Goal: Task Accomplishment & Management: Use online tool/utility

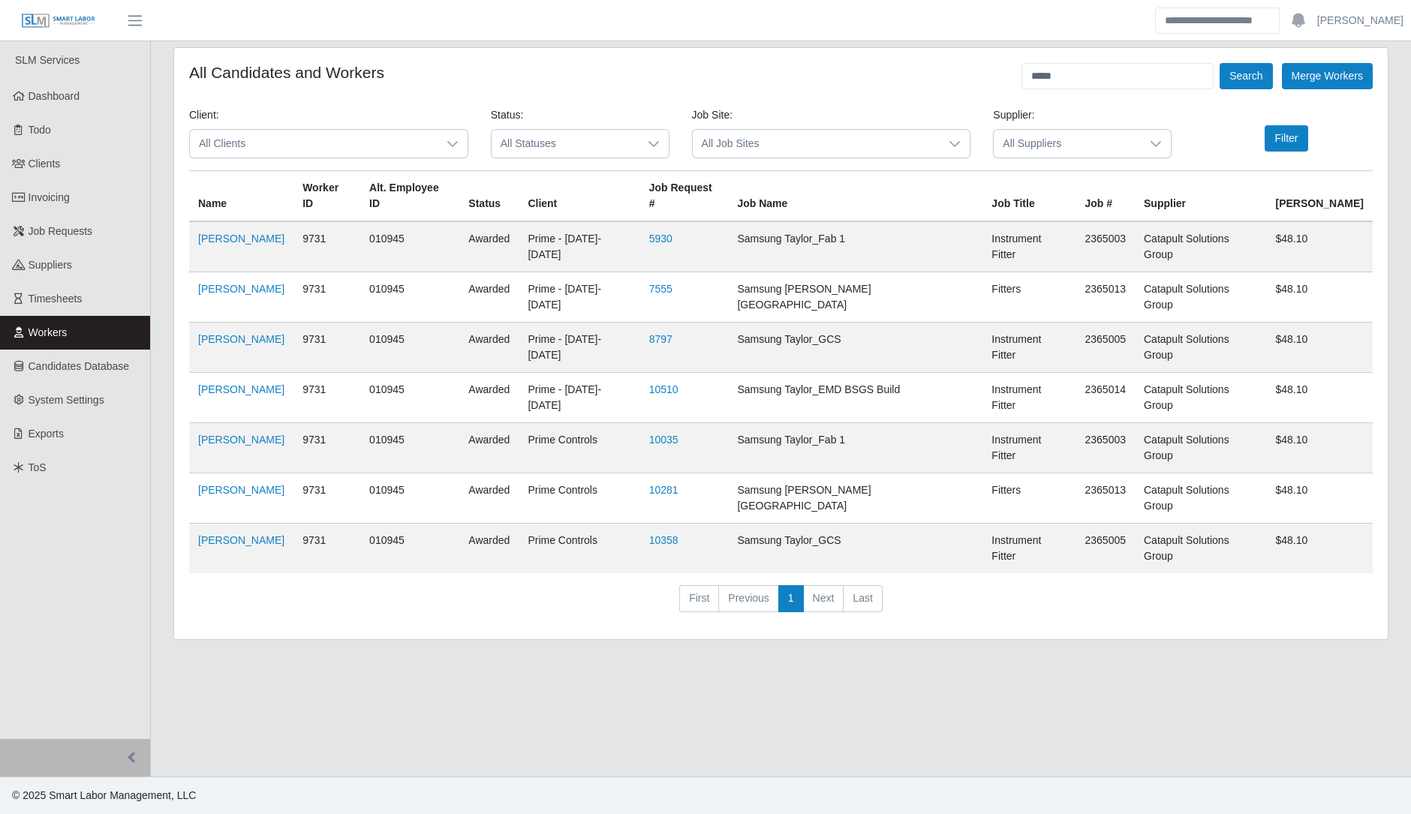
click at [29, 335] on span "Workers" at bounding box center [48, 332] width 39 height 12
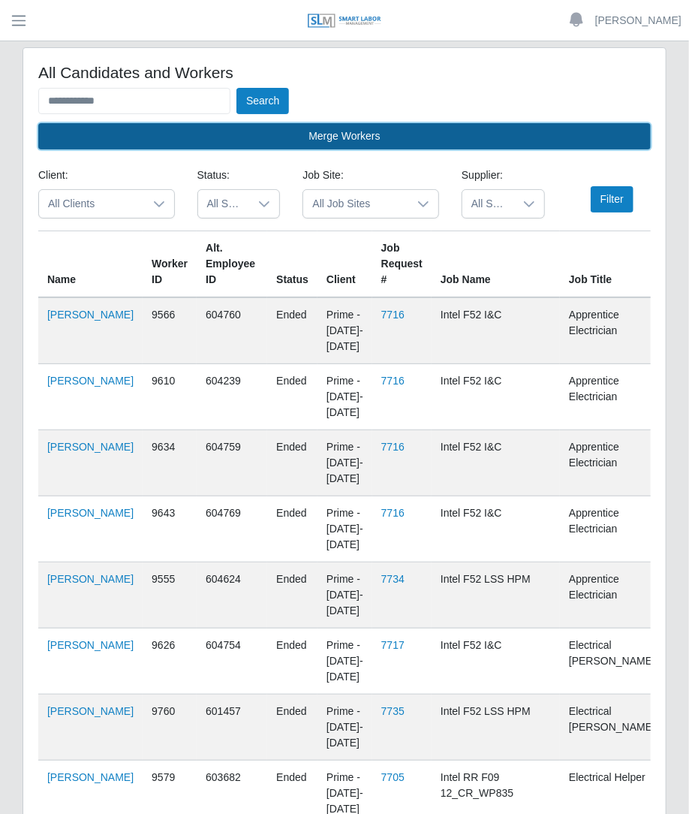
click at [158, 125] on button "Merge Workers" at bounding box center [344, 136] width 612 height 26
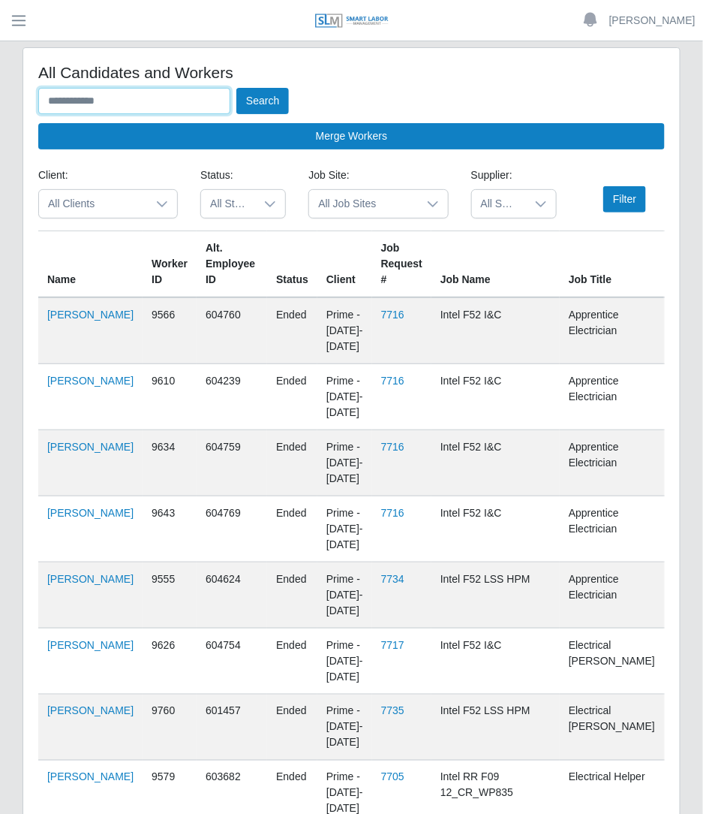
click at [103, 107] on input "text" at bounding box center [134, 101] width 192 height 26
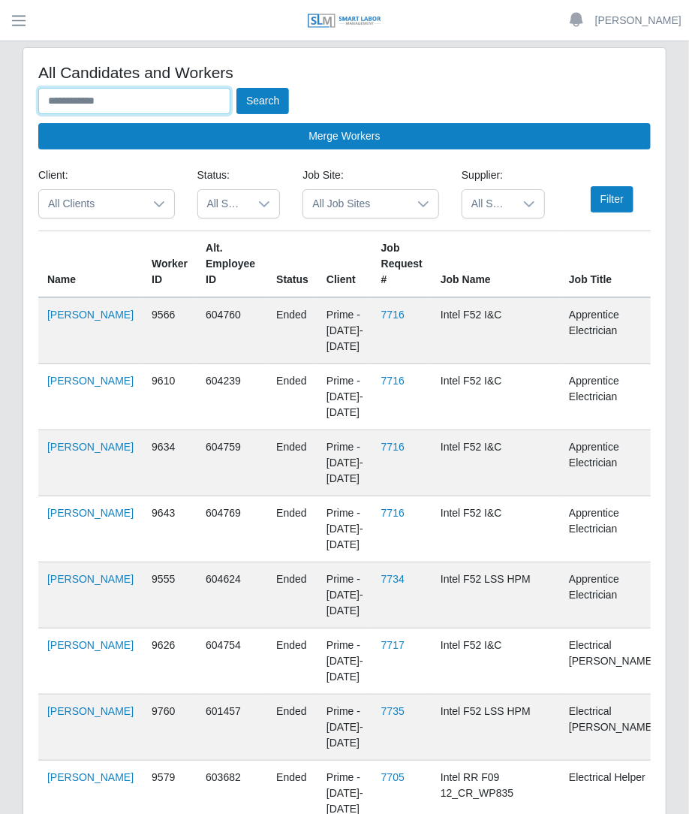
type input "*"
click at [236, 88] on button "Search" at bounding box center [262, 101] width 53 height 26
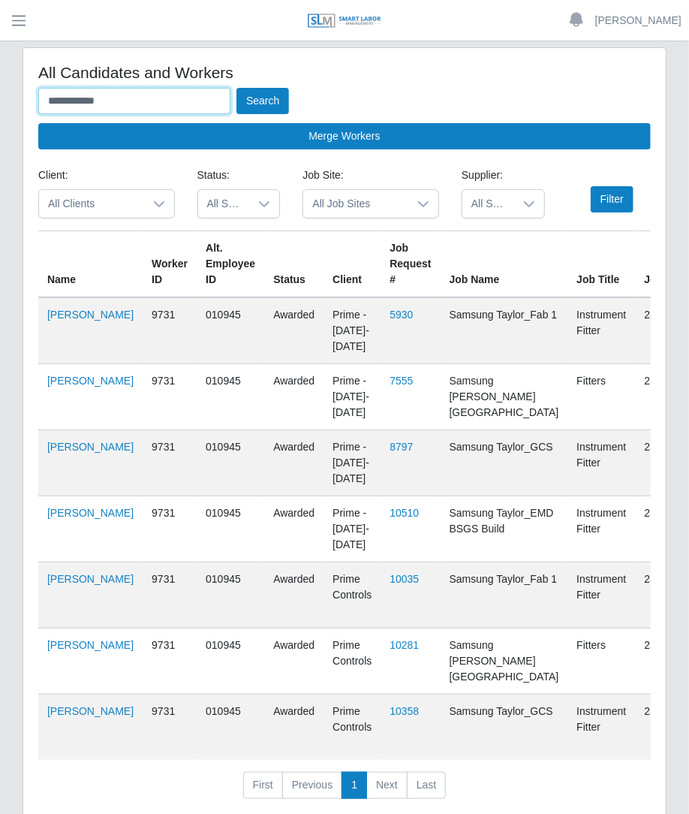
click at [236, 88] on button "Search" at bounding box center [262, 101] width 53 height 26
click at [50, 320] on link "Ciro Salinas" at bounding box center [90, 314] width 86 height 12
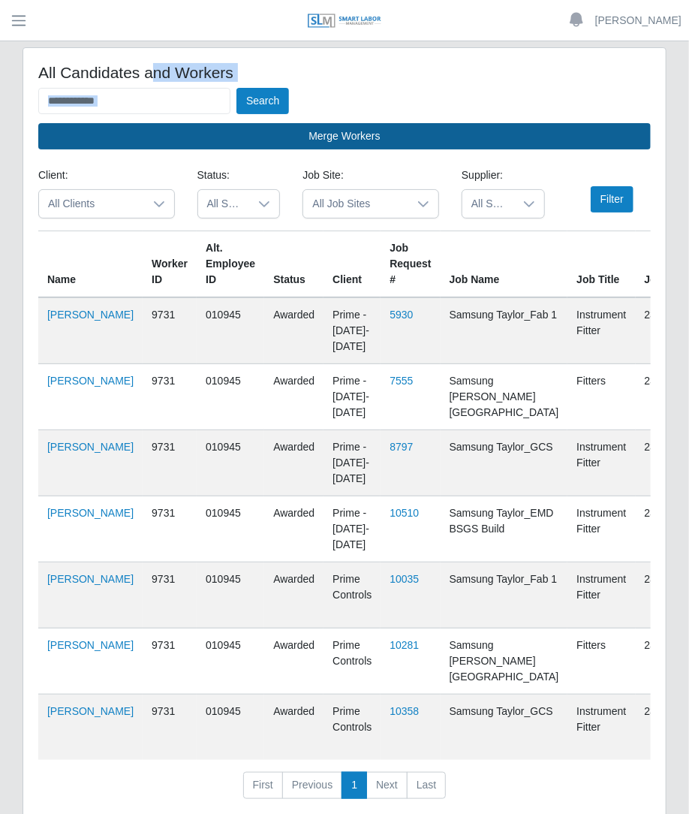
drag, startPoint x: 155, startPoint y: 83, endPoint x: 63, endPoint y: 146, distance: 111.6
click at [63, 146] on div "**********" at bounding box center [344, 106] width 612 height 86
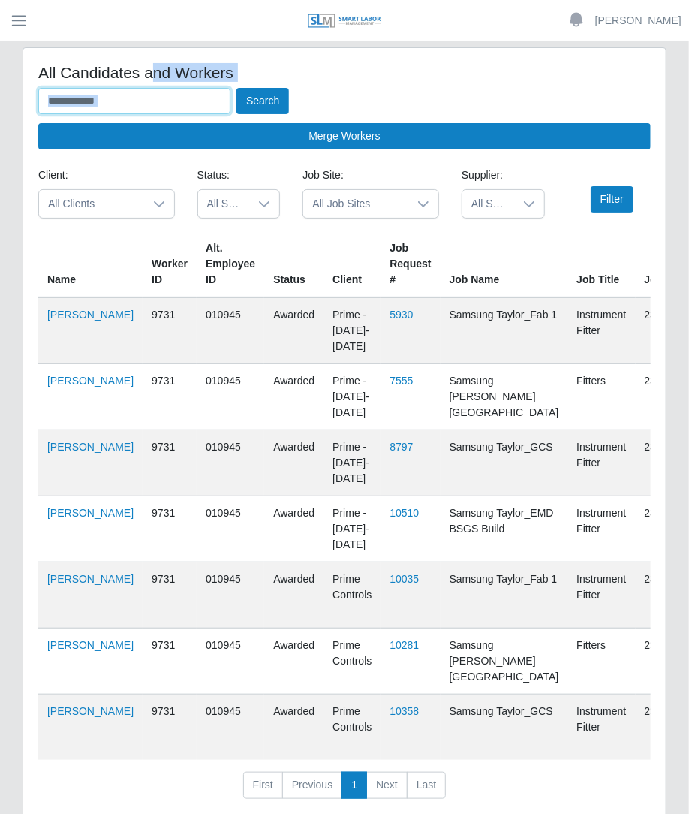
click at [130, 112] on input "**********" at bounding box center [134, 101] width 192 height 26
drag, startPoint x: 130, startPoint y: 112, endPoint x: 11, endPoint y: 69, distance: 126.1
click at [11, 69] on div "**********" at bounding box center [344, 445] width 689 height 797
click at [236, 88] on button "Search" at bounding box center [262, 101] width 53 height 26
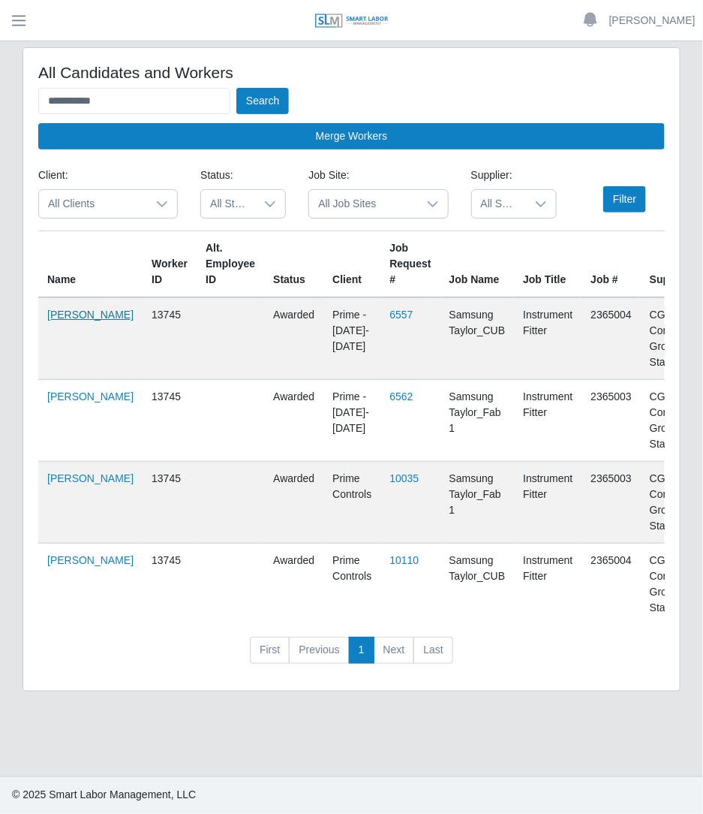
click at [58, 320] on link "Italo Zecca" at bounding box center [90, 314] width 86 height 12
drag, startPoint x: 213, startPoint y: 110, endPoint x: -2, endPoint y: 99, distance: 214.9
click at [0, 99] on html "**********" at bounding box center [351, 407] width 703 height 814
click at [236, 88] on button "Search" at bounding box center [262, 101] width 53 height 26
click at [59, 336] on link "Candido Nino Galvan" at bounding box center [90, 322] width 86 height 28
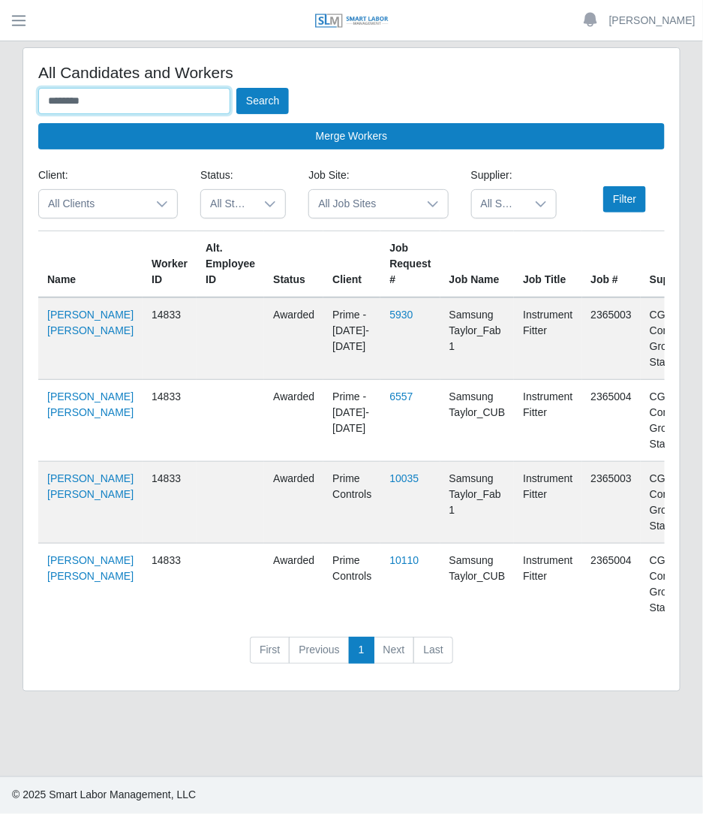
drag, startPoint x: 199, startPoint y: 95, endPoint x: -1, endPoint y: -82, distance: 266.9
click at [0, 0] on html "Betzaida Palacio Account Settings Logout SLM Services Dashboard Todo Clients In…" at bounding box center [351, 407] width 703 height 814
click at [236, 88] on button "Search" at bounding box center [262, 101] width 53 height 26
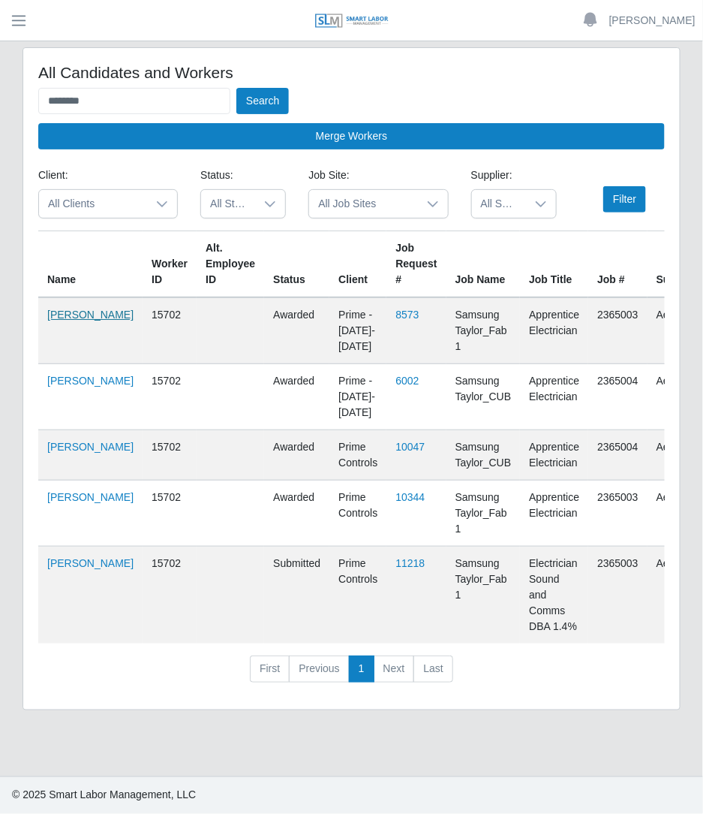
click at [71, 320] on link "Joel Montano" at bounding box center [90, 314] width 86 height 12
drag, startPoint x: 181, startPoint y: 89, endPoint x: -1, endPoint y: 140, distance: 188.5
click at [0, 140] on html "Betzaida Palacio Account Settings Logout SLM Services Dashboard Todo Clients In…" at bounding box center [351, 407] width 703 height 814
click at [236, 88] on button "Search" at bounding box center [262, 101] width 53 height 26
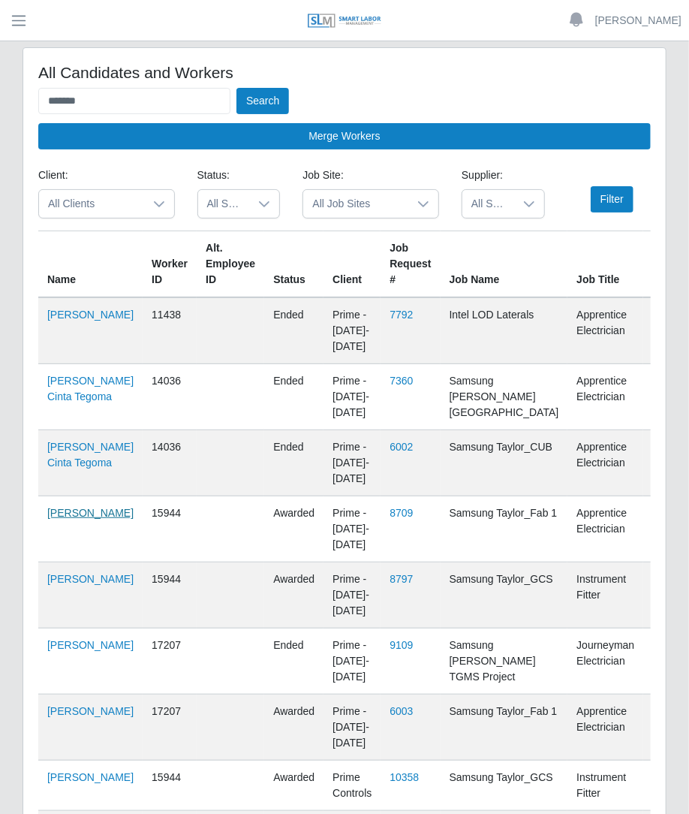
click at [65, 519] on link "Leonel Guerrero" at bounding box center [90, 513] width 86 height 12
drag, startPoint x: 206, startPoint y: 98, endPoint x: 0, endPoint y: 118, distance: 206.6
click at [0, 118] on div "All Candidates and Workers ****** Search Merge Workers Client: All Clients Stat…" at bounding box center [344, 529] width 689 height 964
click at [236, 88] on button "Search" at bounding box center [262, 101] width 53 height 26
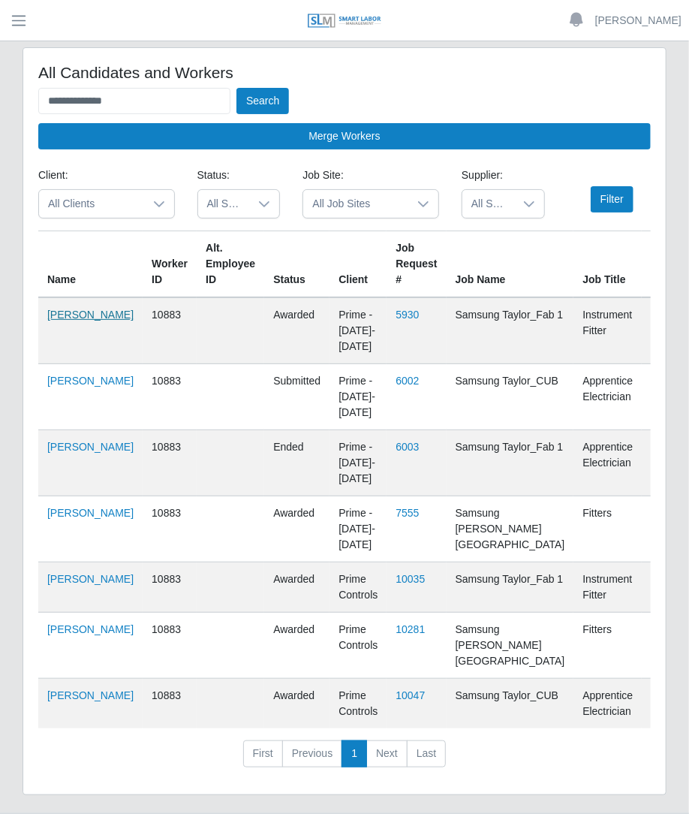
click at [70, 320] on link "Antonio Rondon" at bounding box center [90, 314] width 86 height 12
drag, startPoint x: 196, startPoint y: 93, endPoint x: -2, endPoint y: 152, distance: 206.1
click at [0, 152] on html "**********" at bounding box center [344, 407] width 689 height 814
click at [236, 88] on button "Search" at bounding box center [262, 101] width 53 height 26
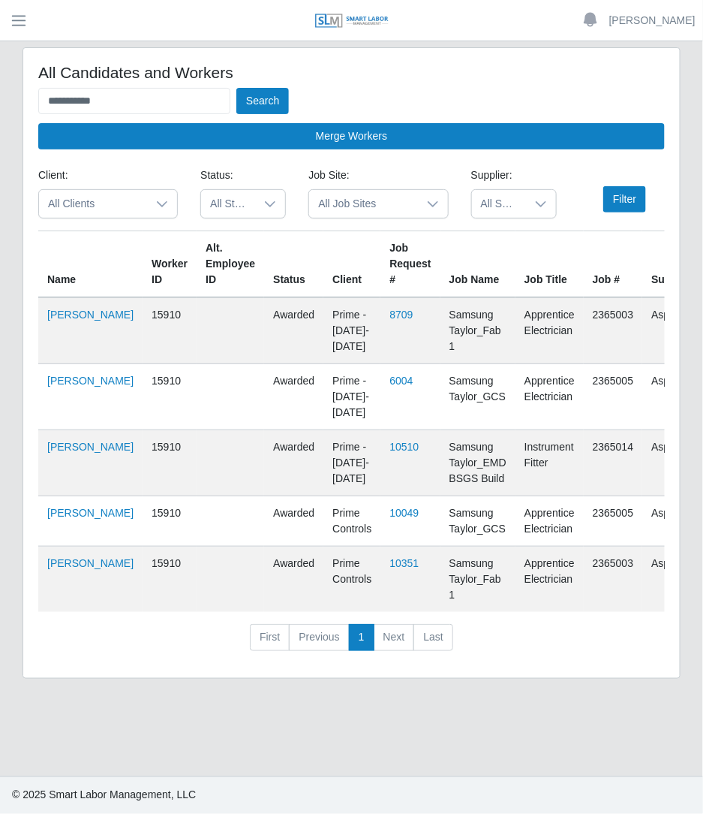
click at [51, 341] on td "Diego Gomez" at bounding box center [90, 330] width 104 height 67
click at [56, 320] on link "Diego Gomez" at bounding box center [90, 314] width 86 height 12
drag, startPoint x: 158, startPoint y: 110, endPoint x: 8, endPoint y: 74, distance: 154.4
click at [8, 74] on div "**********" at bounding box center [351, 371] width 703 height 649
click at [236, 88] on button "Search" at bounding box center [262, 101] width 53 height 26
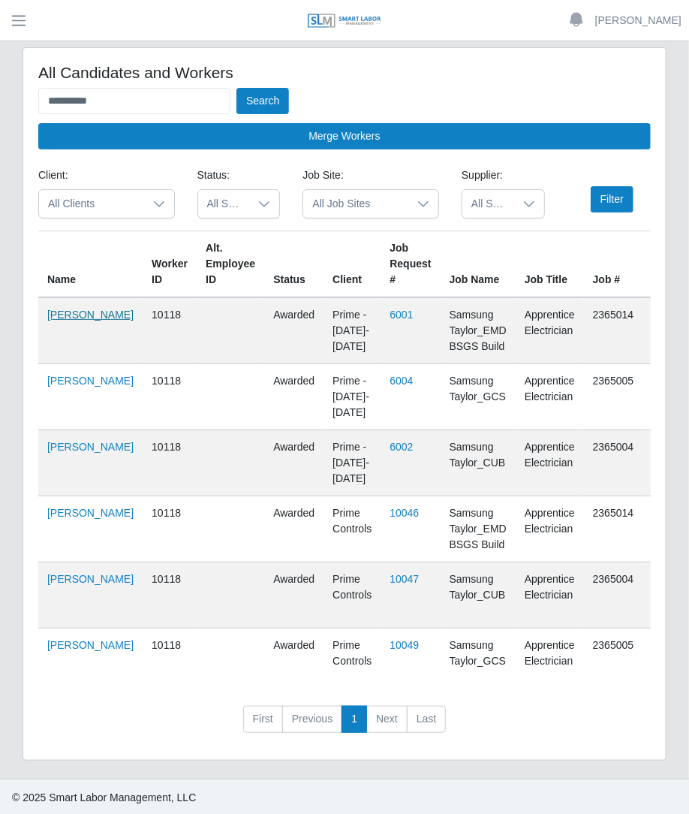
click at [60, 320] on link "Luis Reyes" at bounding box center [90, 314] width 86 height 12
drag, startPoint x: 185, startPoint y: 86, endPoint x: 0, endPoint y: 56, distance: 187.0
click at [0, 56] on div "**********" at bounding box center [344, 412] width 689 height 731
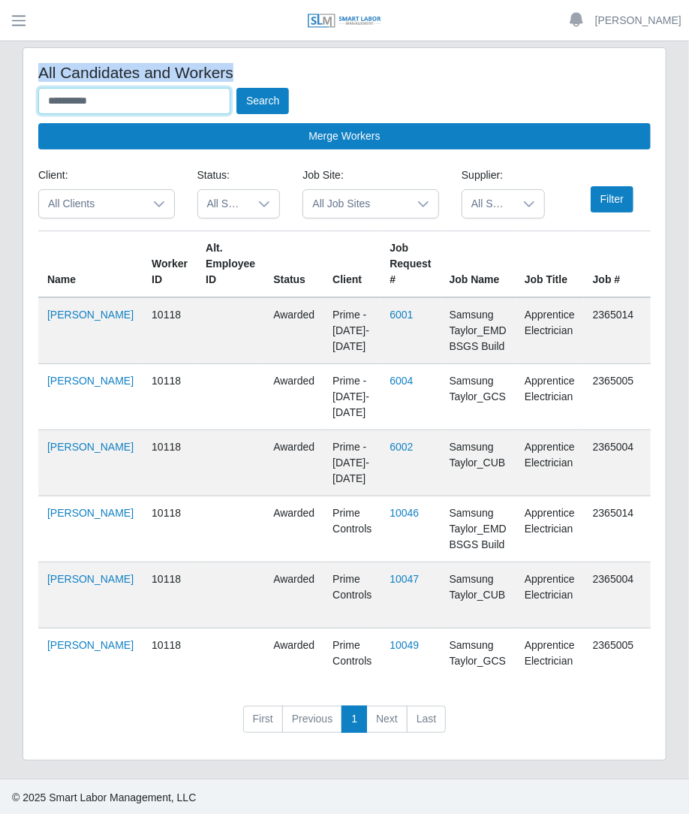
click at [86, 95] on input "**********" at bounding box center [134, 101] width 192 height 26
type input "*"
click at [236, 88] on button "Search" at bounding box center [262, 101] width 53 height 26
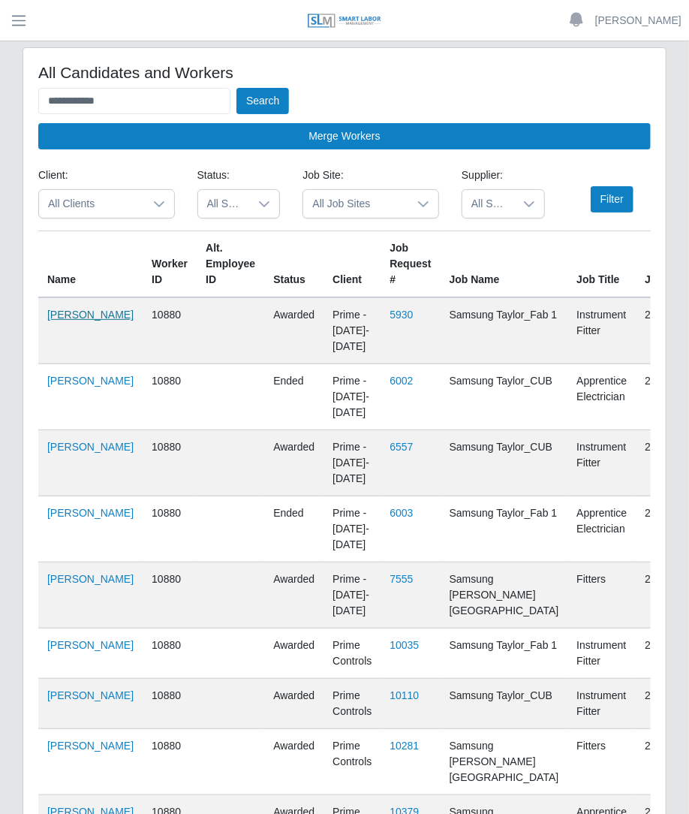
click at [65, 320] on link "Jose Oviedo Contreras" at bounding box center [90, 314] width 86 height 12
drag, startPoint x: 188, startPoint y: 110, endPoint x: -2, endPoint y: 103, distance: 189.3
click at [0, 103] on html "**********" at bounding box center [344, 407] width 689 height 814
click at [236, 88] on button "Search" at bounding box center [262, 101] width 53 height 26
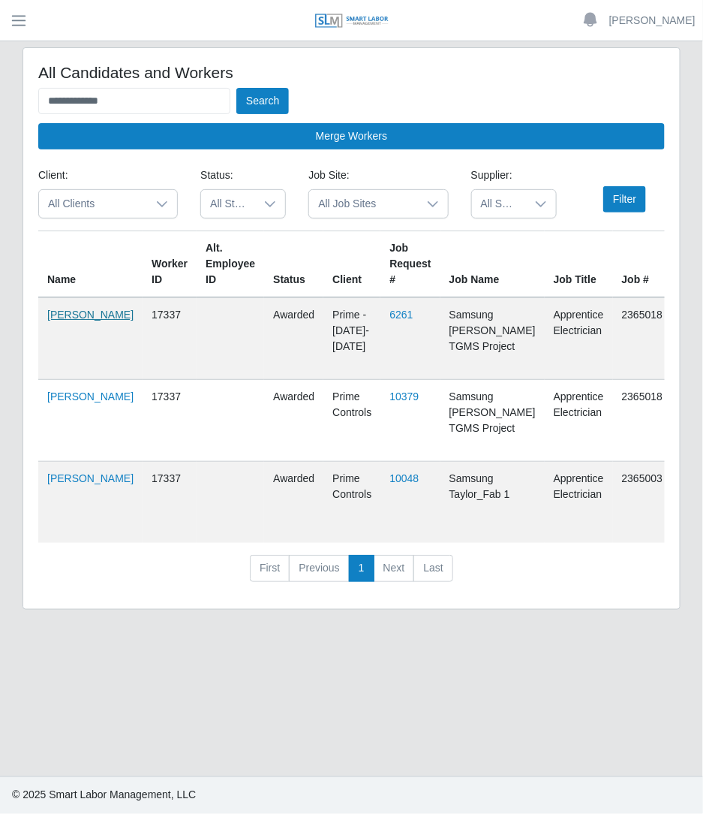
click at [70, 308] on link "Niluin Castro Martinez" at bounding box center [90, 314] width 86 height 12
drag, startPoint x: 161, startPoint y: 95, endPoint x: 4, endPoint y: 21, distance: 174.2
click at [4, 21] on div "**********" at bounding box center [351, 407] width 703 height 814
click at [236, 88] on button "Search" at bounding box center [262, 101] width 53 height 26
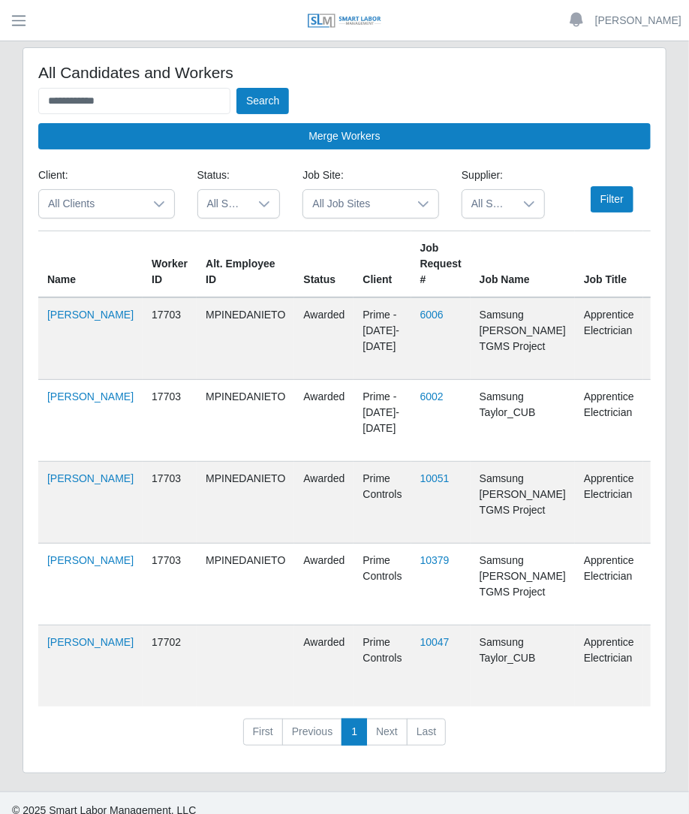
click at [53, 336] on td "Maria Pineda Nieto" at bounding box center [90, 338] width 104 height 83
click at [53, 320] on link "Maria Pineda Nieto" at bounding box center [90, 314] width 86 height 12
drag, startPoint x: 211, startPoint y: 107, endPoint x: 12, endPoint y: 108, distance: 198.9
click at [12, 108] on div "**********" at bounding box center [344, 419] width 666 height 744
click at [236, 88] on button "Search" at bounding box center [262, 101] width 53 height 26
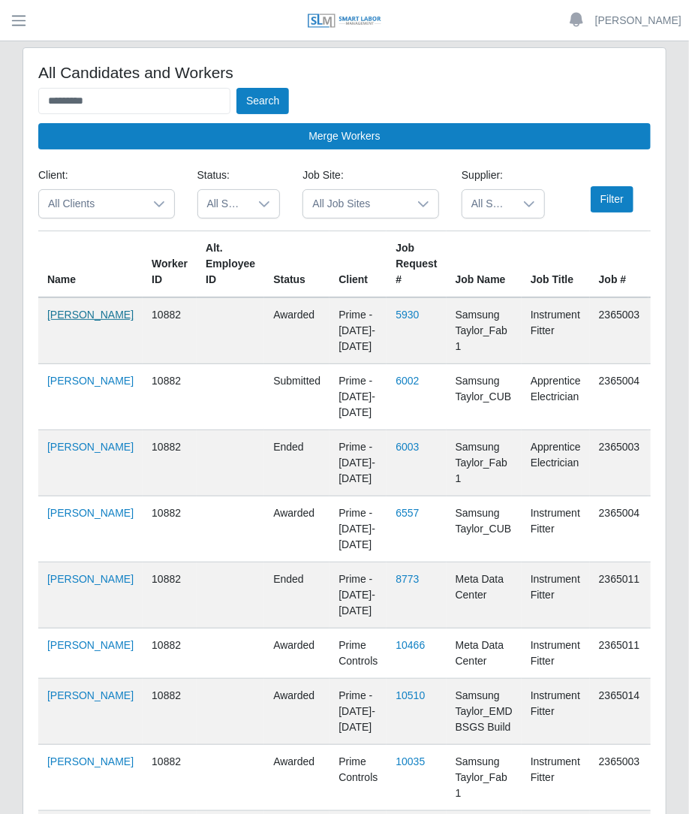
click at [52, 320] on link "Nike Diaz" at bounding box center [90, 314] width 86 height 12
drag, startPoint x: 179, startPoint y: 103, endPoint x: 20, endPoint y: 62, distance: 165.1
click at [20, 62] on div "All Candidates and Workers ********* Search Merge Workers Client: All Clients S…" at bounding box center [344, 496] width 666 height 898
type input "**********"
click at [236, 88] on button "Search" at bounding box center [262, 101] width 53 height 26
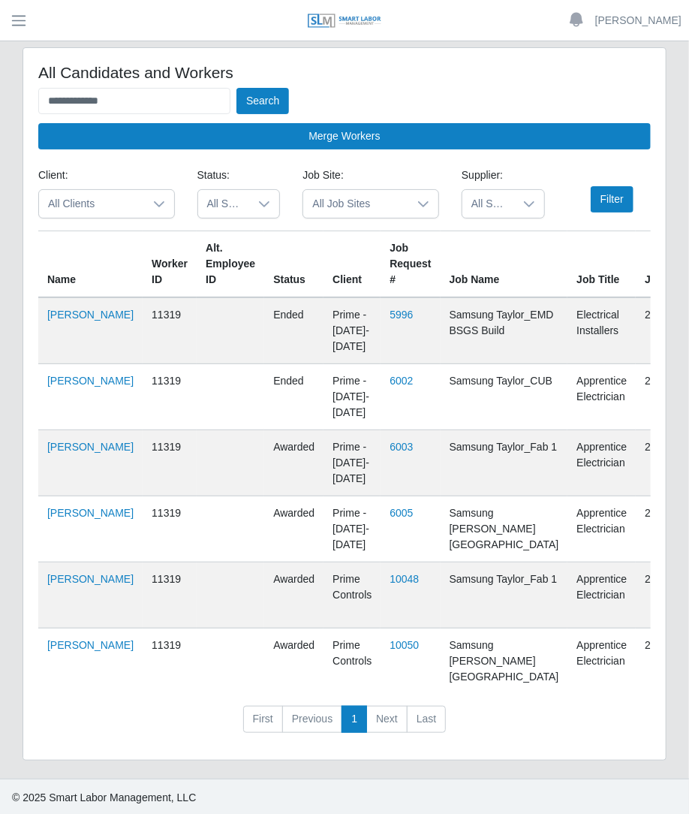
click at [50, 299] on td "Jose Gallegos" at bounding box center [90, 330] width 104 height 67
click at [54, 311] on link "Jose Gallegos" at bounding box center [90, 314] width 86 height 12
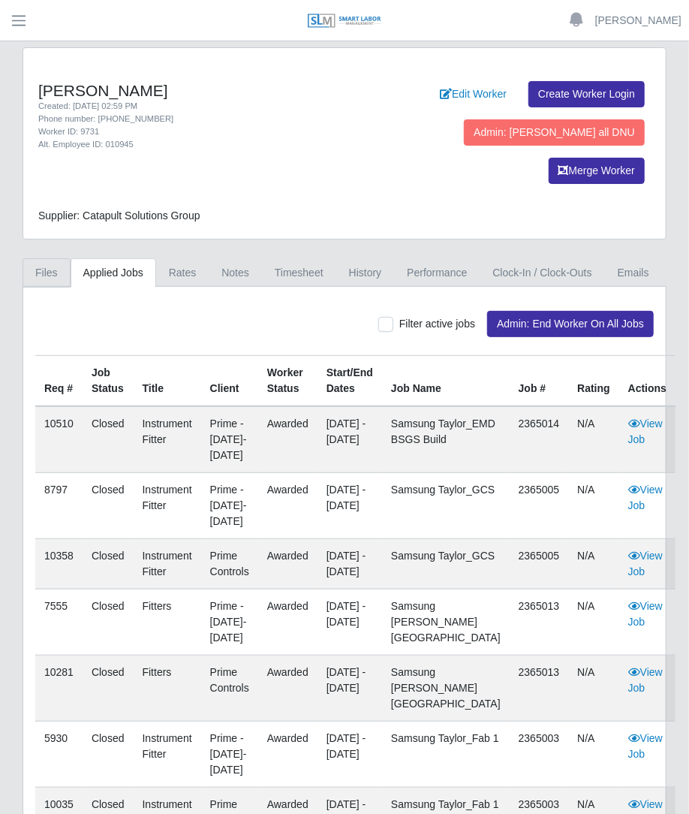
click at [46, 258] on link "Files" at bounding box center [47, 272] width 48 height 29
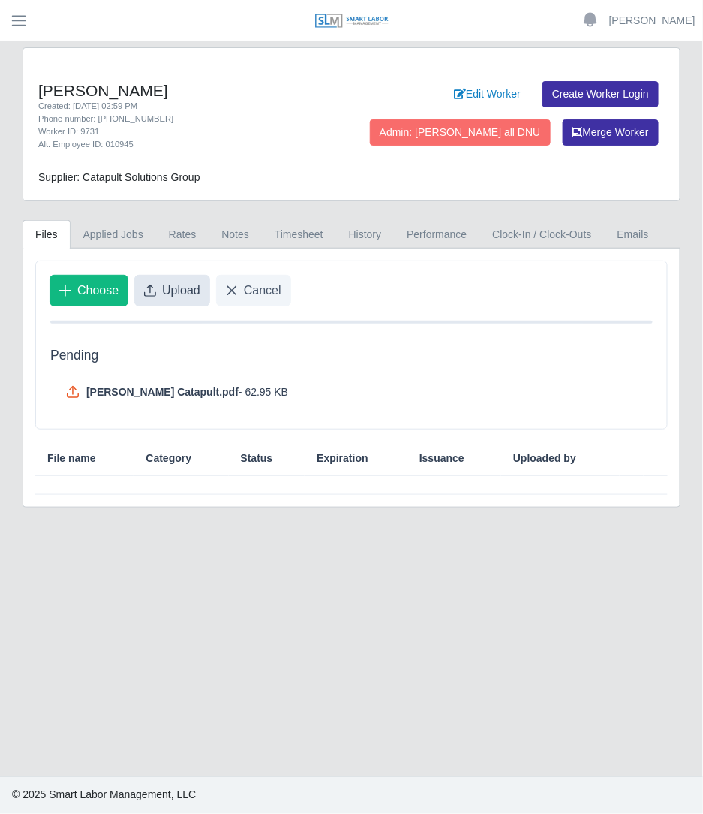
click at [188, 295] on span "Upload" at bounding box center [181, 290] width 38 height 18
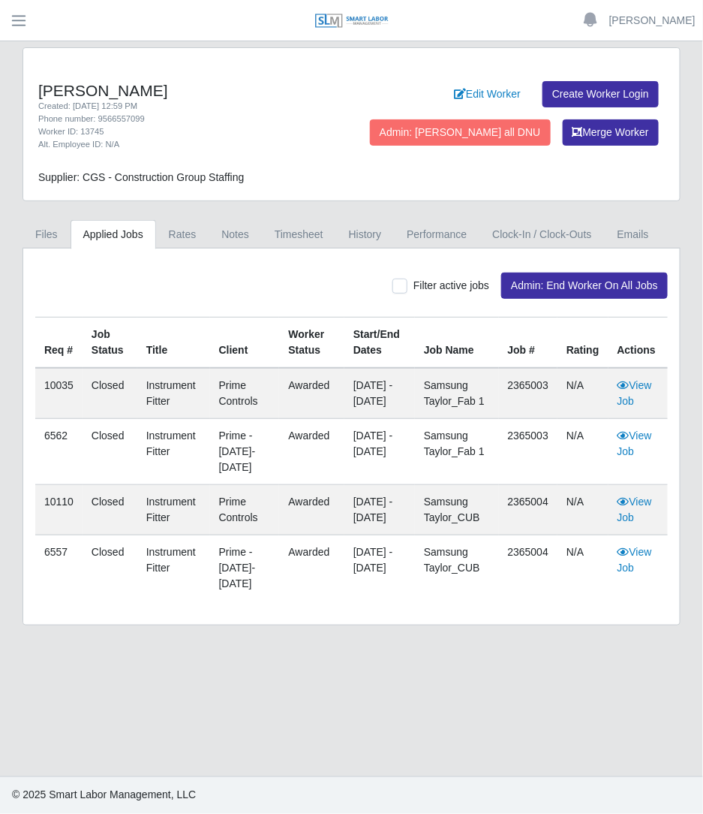
click at [43, 216] on div "Italo Zecca Created: 08/22/2024 12:59 PM Phone number: 9566557099 Worker ID: 13…" at bounding box center [351, 336] width 681 height 578
click at [41, 216] on div "Italo Zecca Created: 08/22/2024 12:59 PM Phone number: 9566557099 Worker ID: 13…" at bounding box center [351, 336] width 681 height 578
click at [33, 237] on link "Files" at bounding box center [47, 234] width 48 height 29
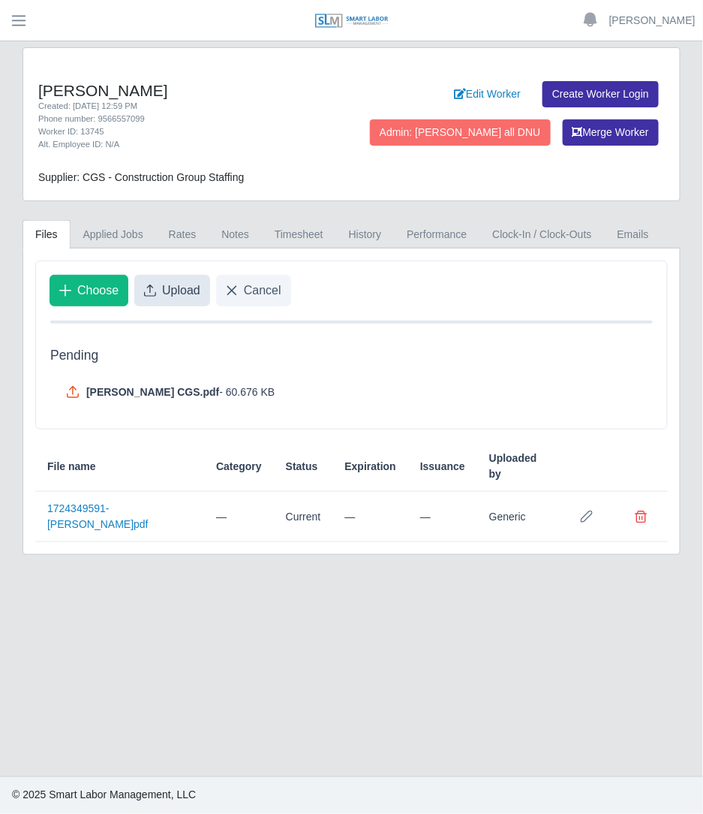
click at [186, 294] on span "Upload" at bounding box center [181, 290] width 38 height 18
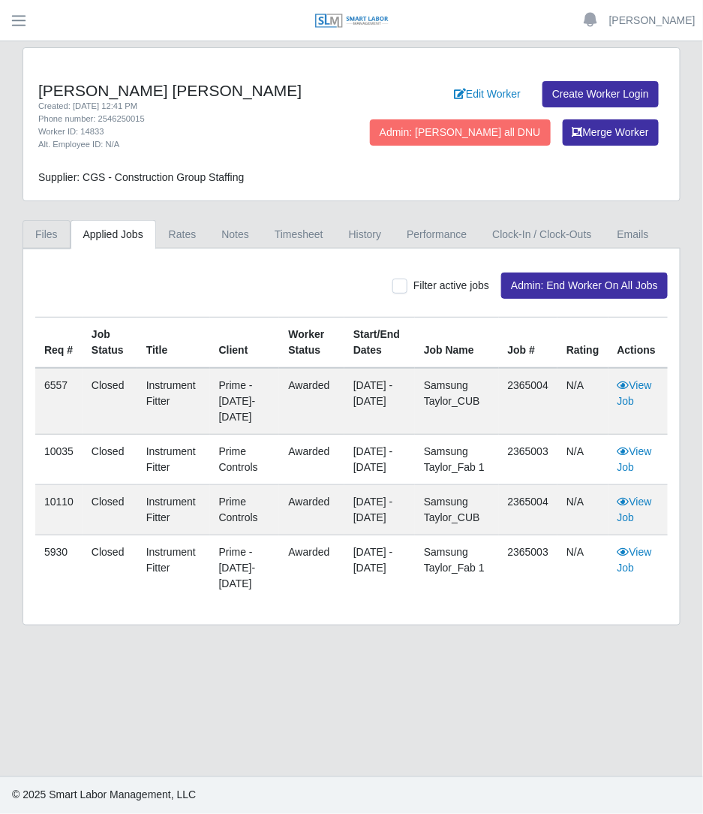
click at [38, 239] on link "Files" at bounding box center [47, 234] width 48 height 29
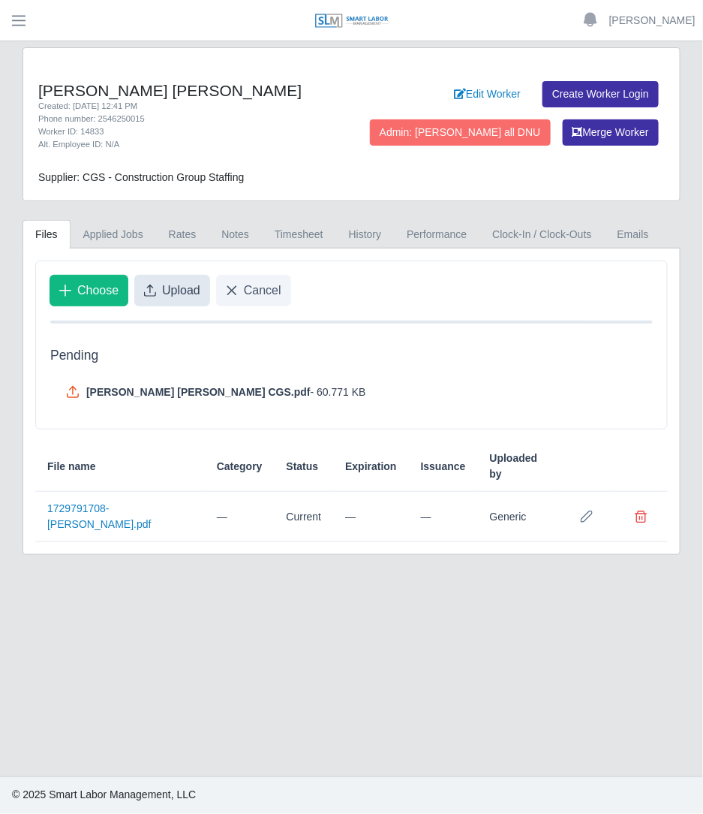
click at [184, 294] on span "Upload" at bounding box center [181, 290] width 38 height 18
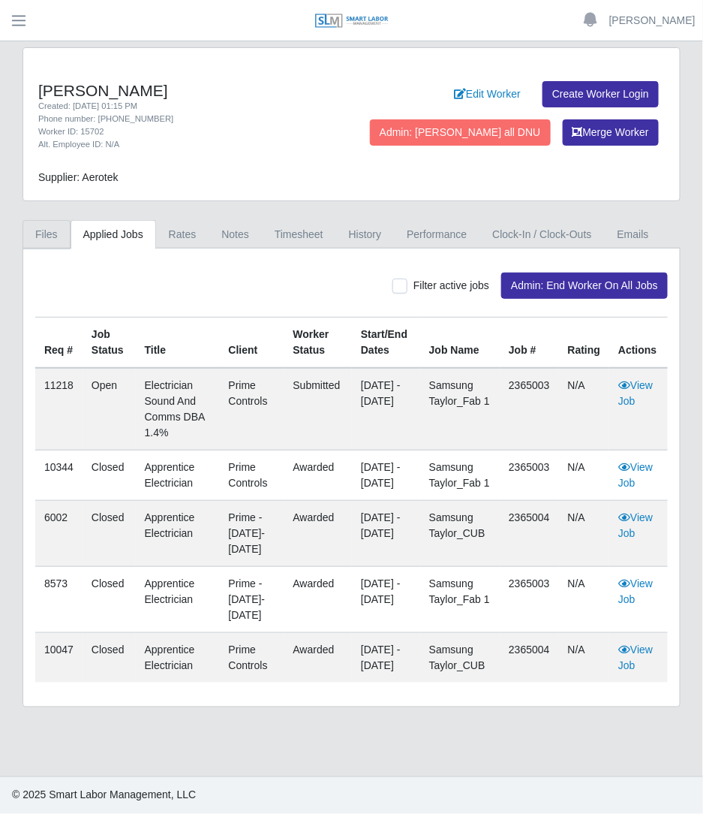
click at [50, 223] on link "Files" at bounding box center [47, 234] width 48 height 29
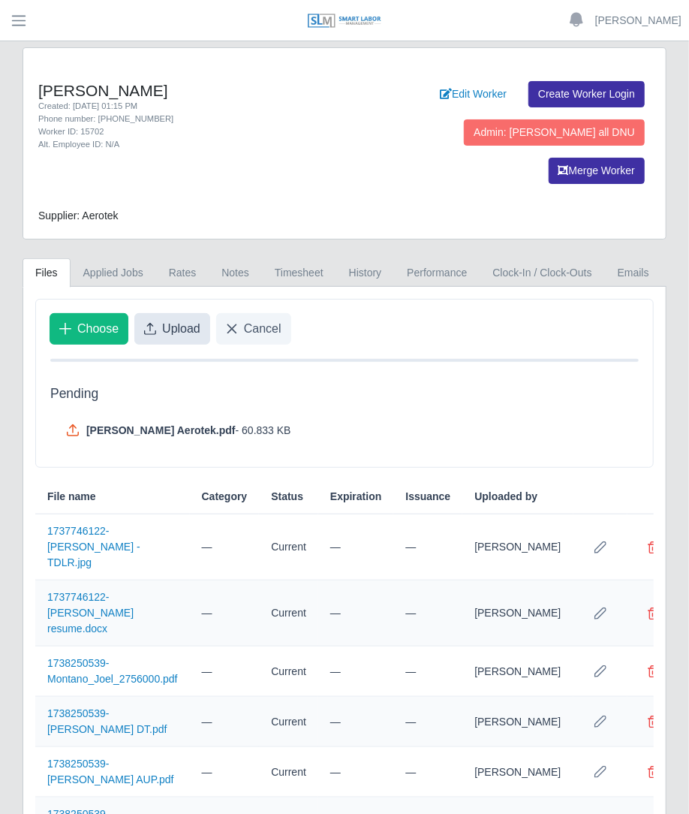
click at [164, 320] on span "Upload" at bounding box center [181, 329] width 38 height 18
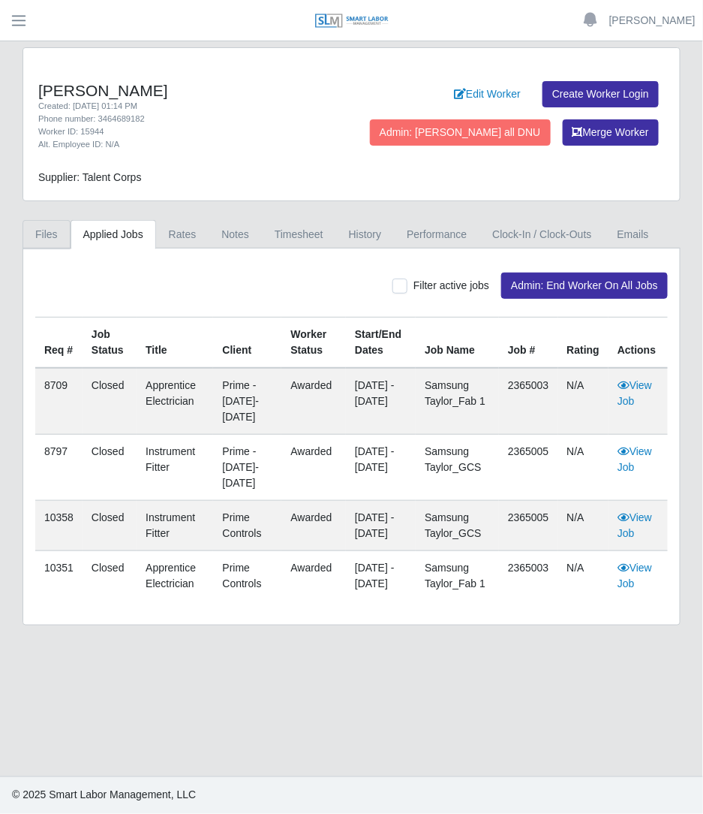
click at [58, 245] on link "Files" at bounding box center [47, 234] width 48 height 29
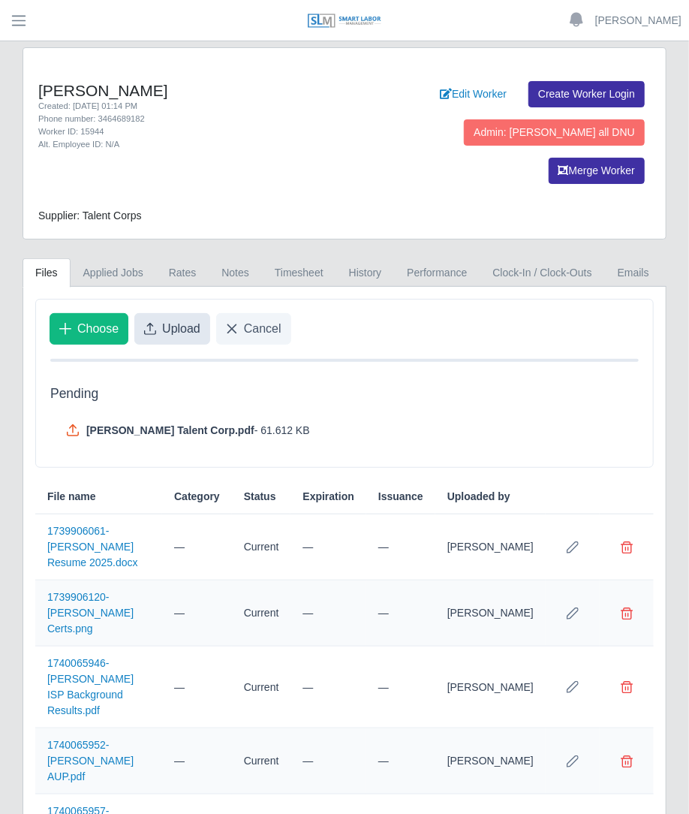
click at [152, 323] on icon "Upload" at bounding box center [150, 329] width 12 height 12
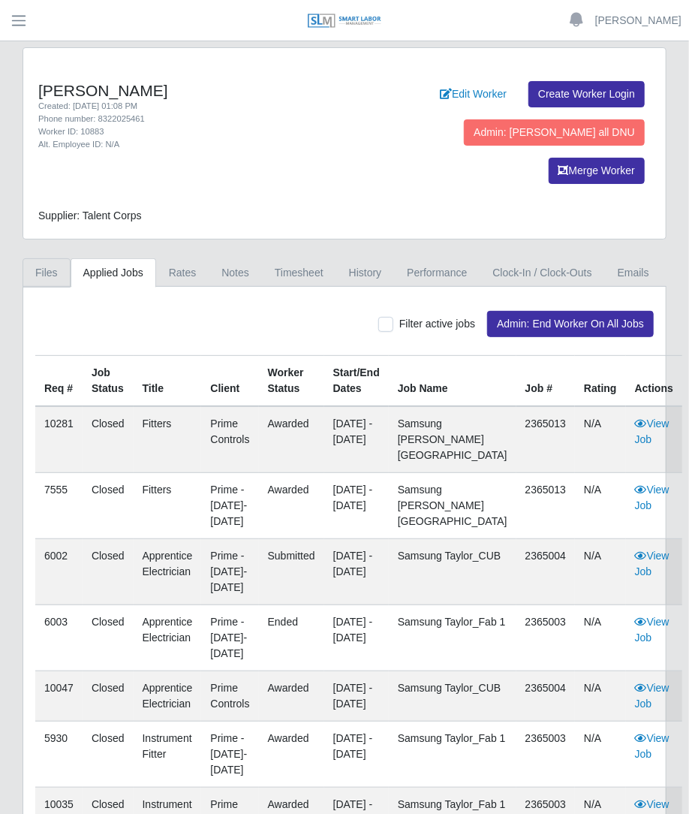
click at [62, 258] on link "Files" at bounding box center [47, 272] width 48 height 29
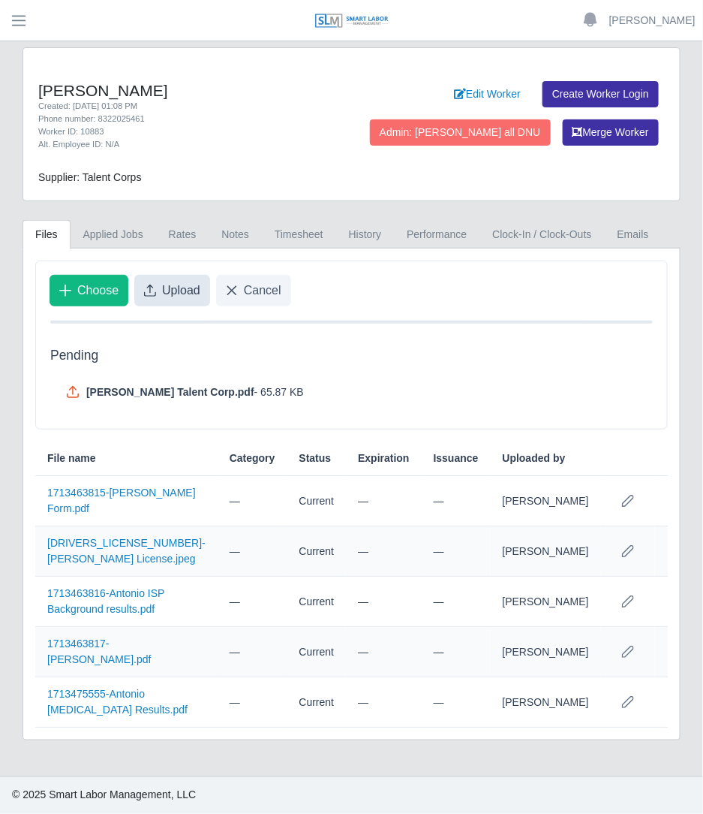
click at [191, 283] on span "Upload" at bounding box center [181, 290] width 38 height 18
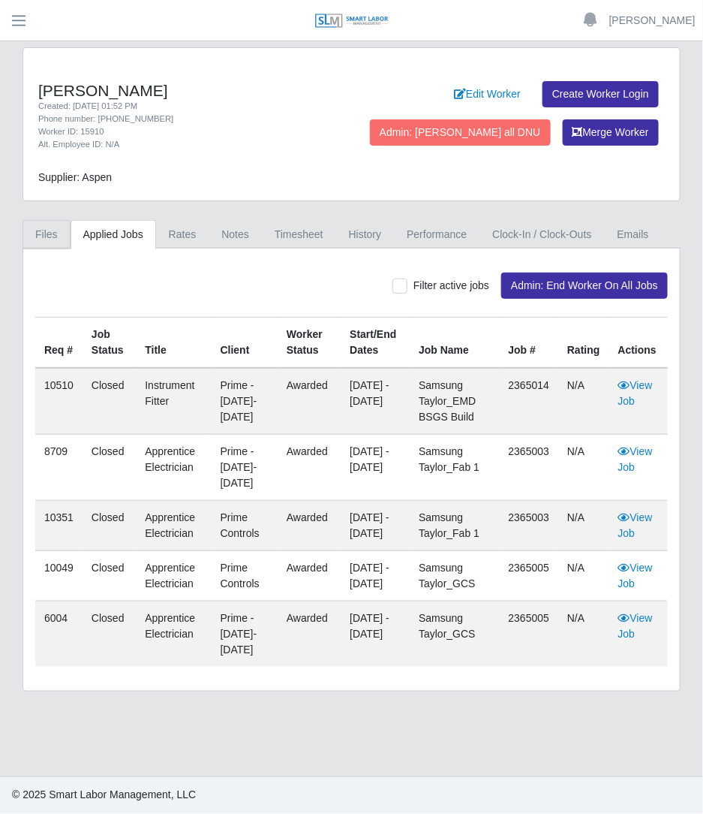
click at [58, 228] on link "Files" at bounding box center [47, 234] width 48 height 29
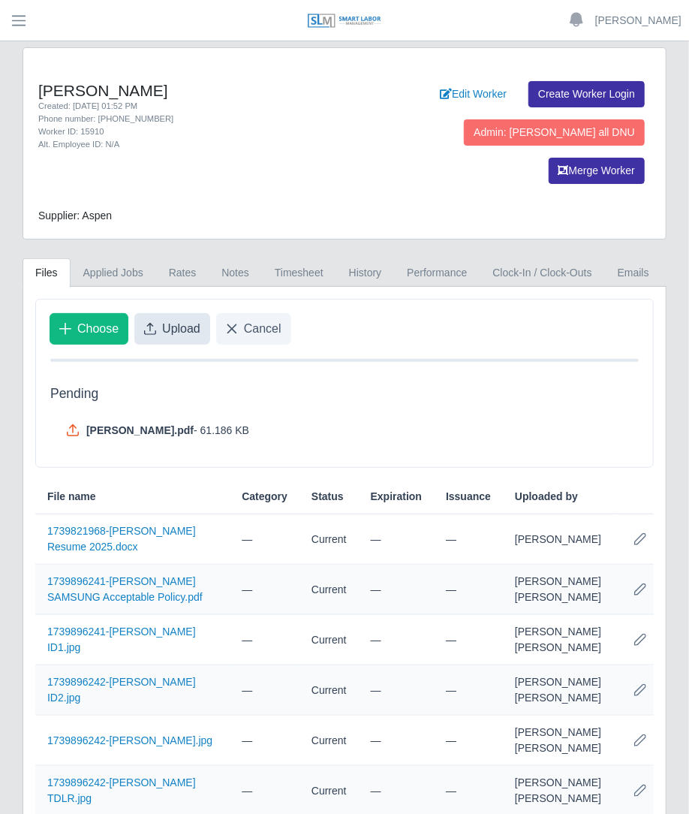
click at [191, 313] on button "Upload" at bounding box center [172, 329] width 76 height 32
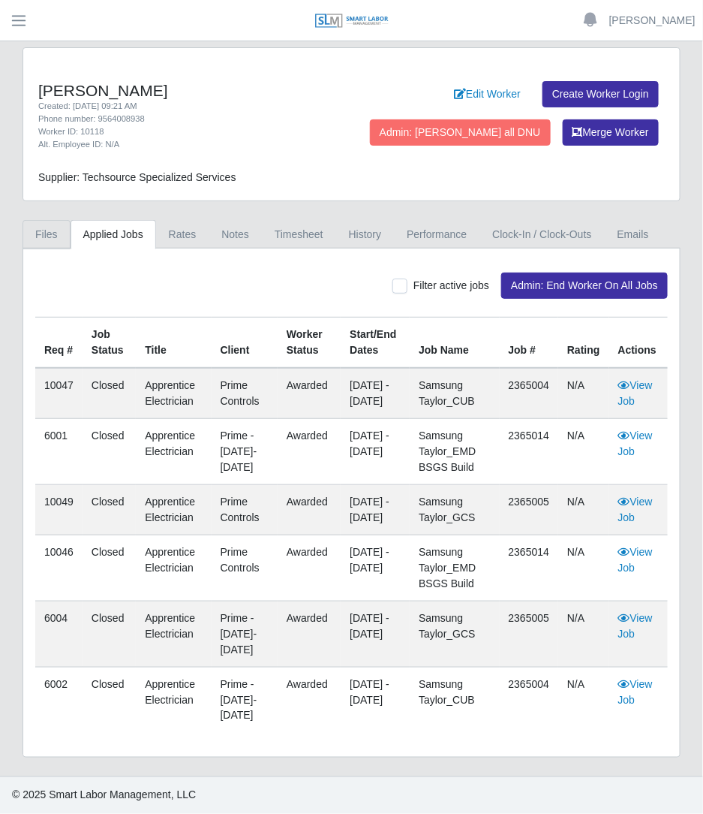
click at [47, 236] on link "Files" at bounding box center [47, 234] width 48 height 29
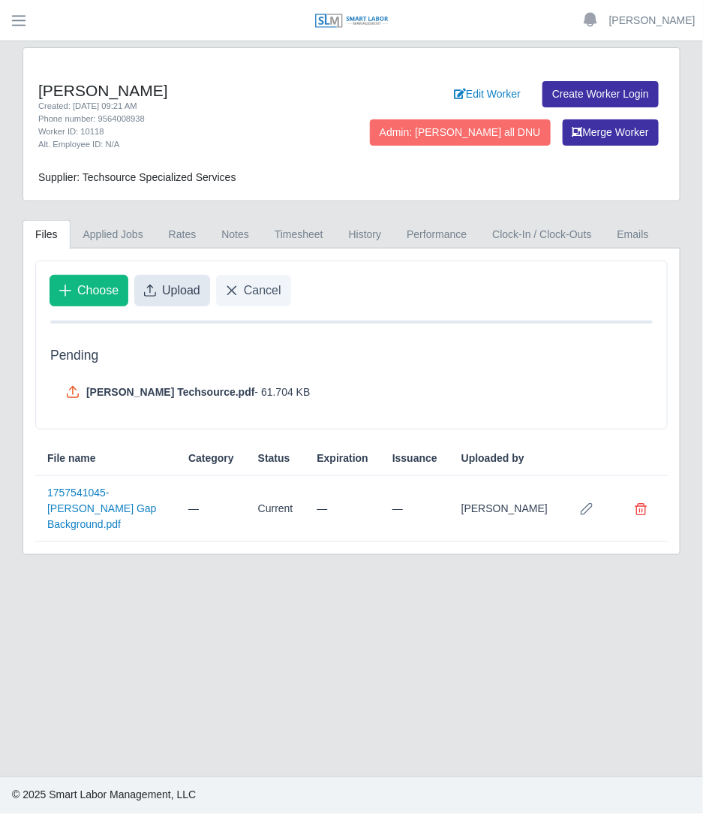
click at [186, 290] on span "Upload" at bounding box center [181, 290] width 38 height 18
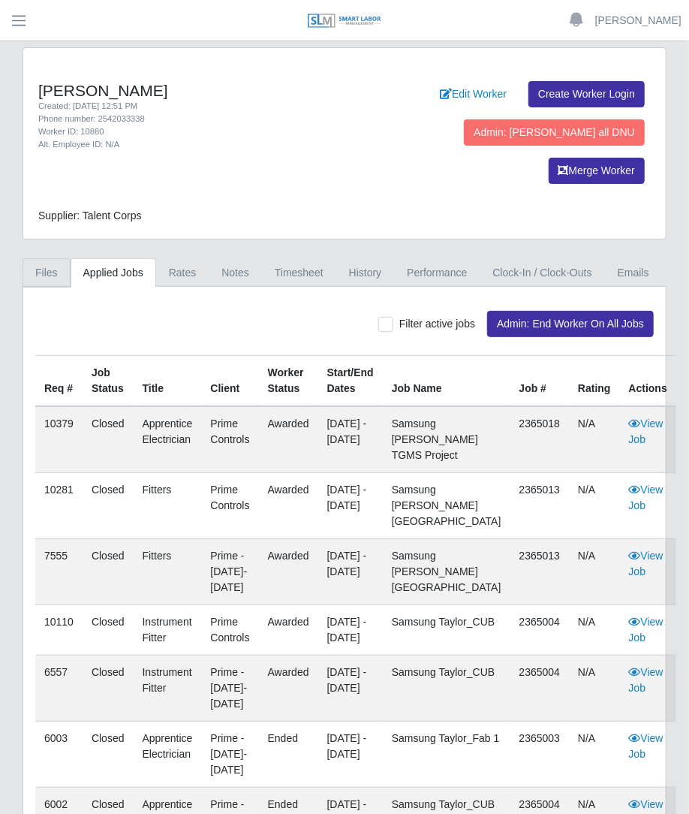
click at [54, 258] on link "Files" at bounding box center [47, 272] width 48 height 29
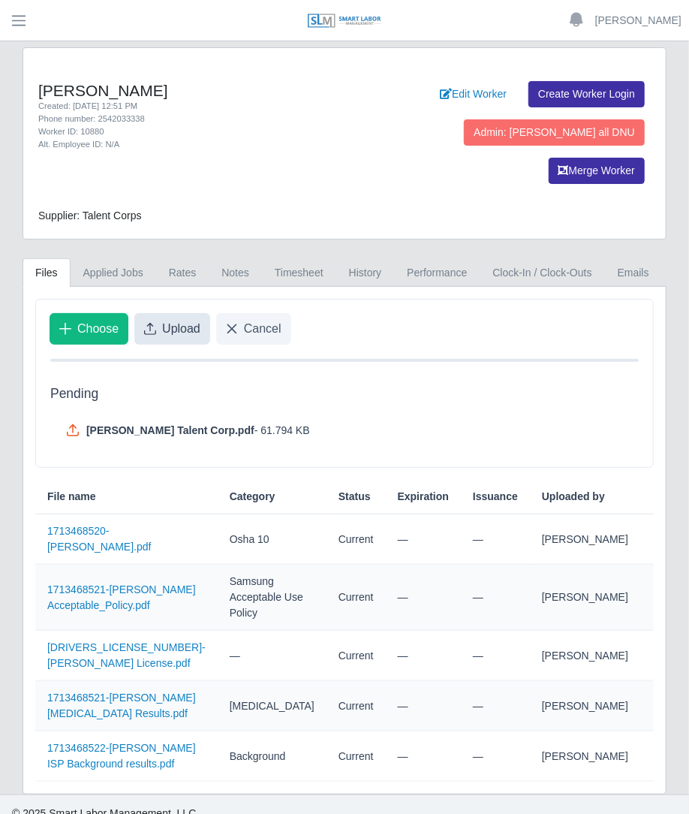
click at [180, 320] on span "Upload" at bounding box center [181, 329] width 38 height 18
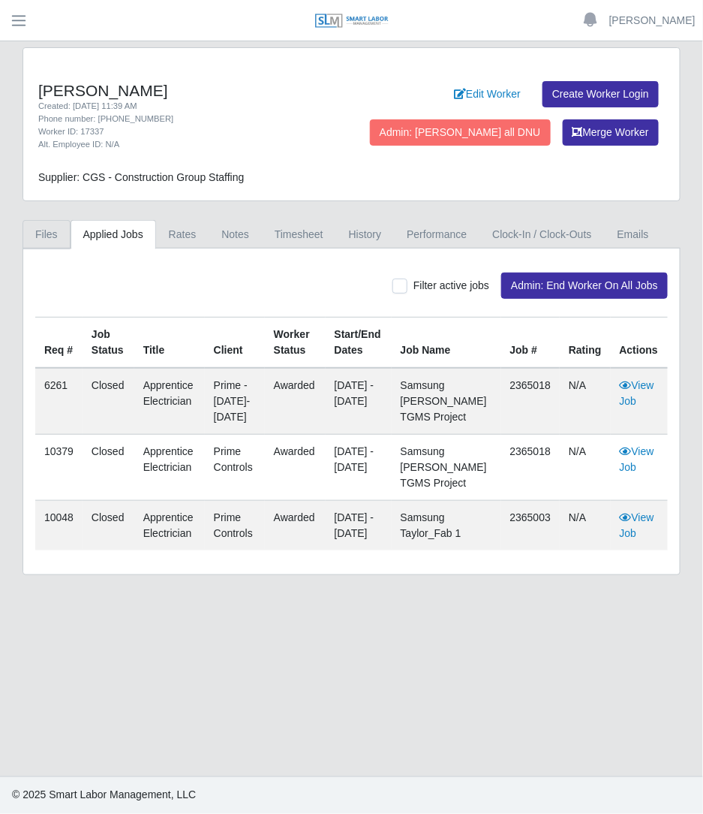
click at [56, 223] on link "Files" at bounding box center [47, 234] width 48 height 29
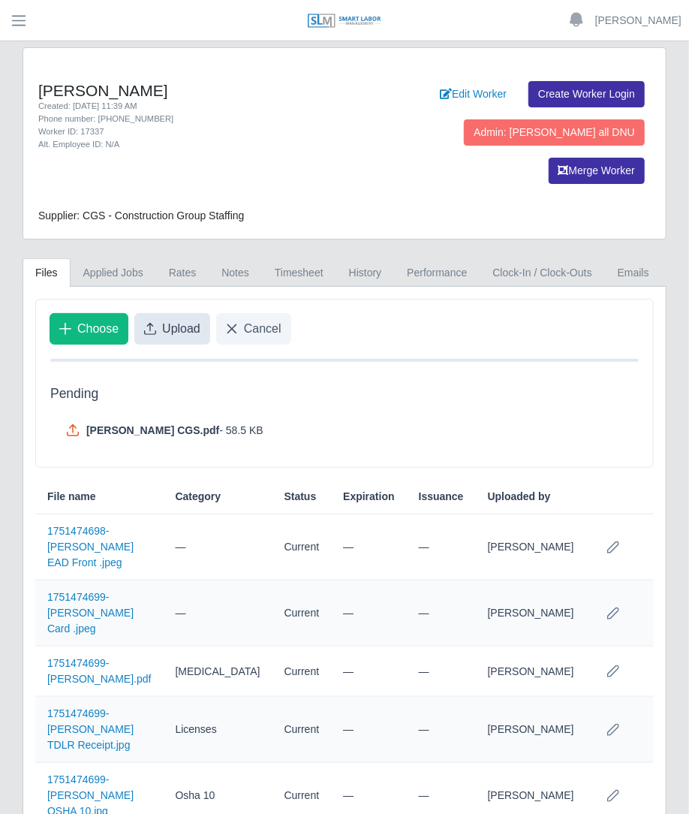
click at [198, 320] on span "Upload" at bounding box center [181, 329] width 38 height 18
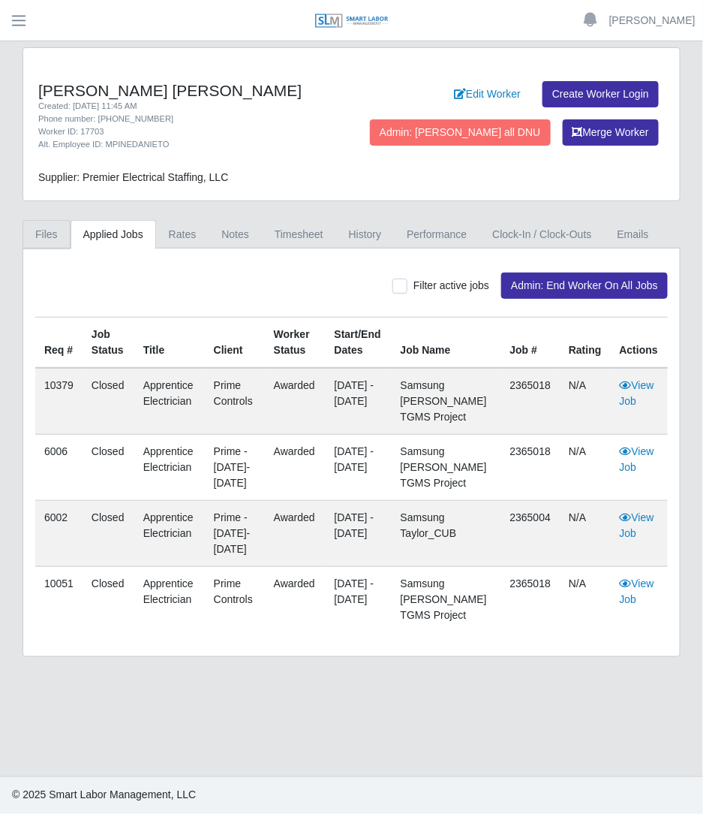
click at [42, 230] on link "Files" at bounding box center [47, 234] width 48 height 29
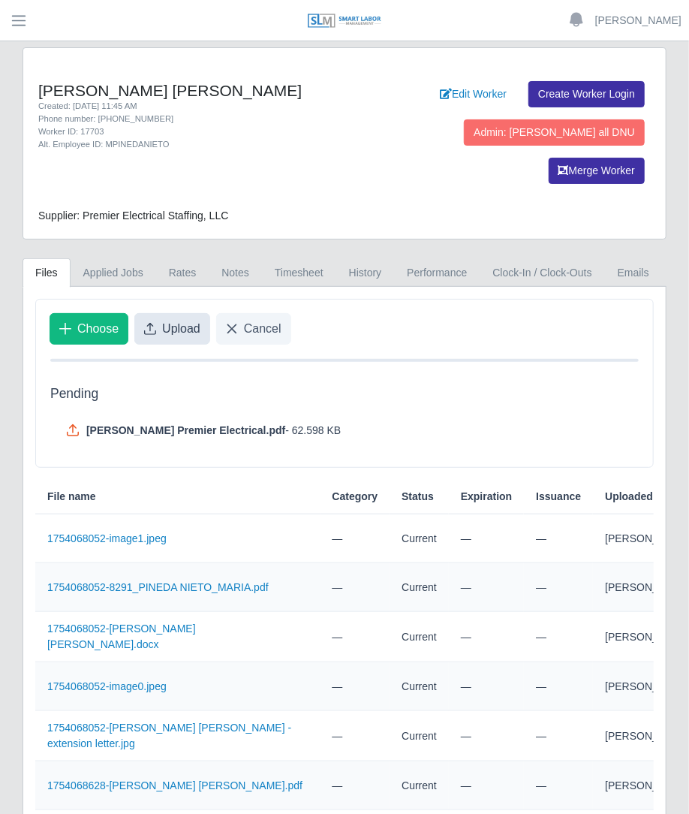
click at [180, 320] on span "Upload" at bounding box center [181, 329] width 38 height 18
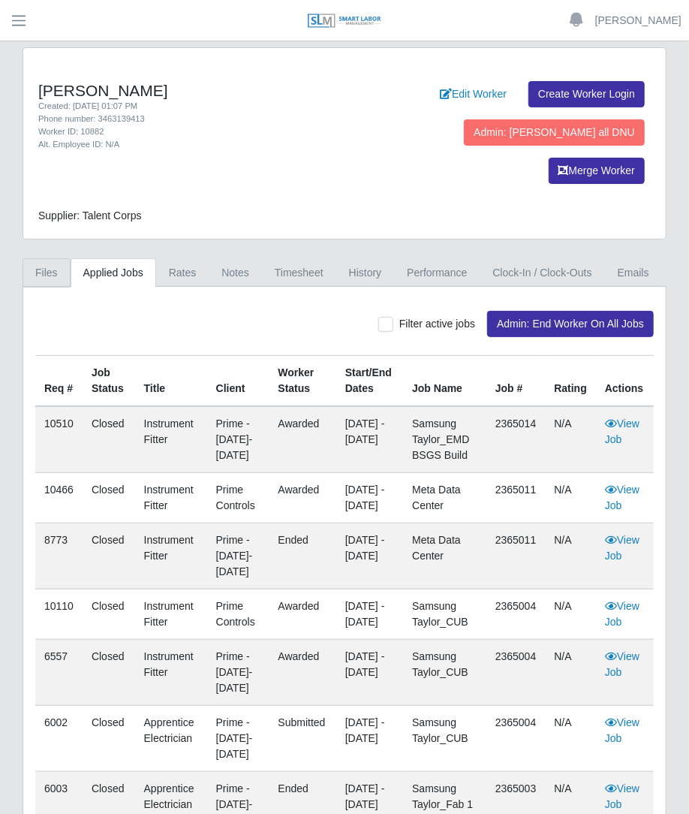
click at [56, 258] on link "Files" at bounding box center [47, 272] width 48 height 29
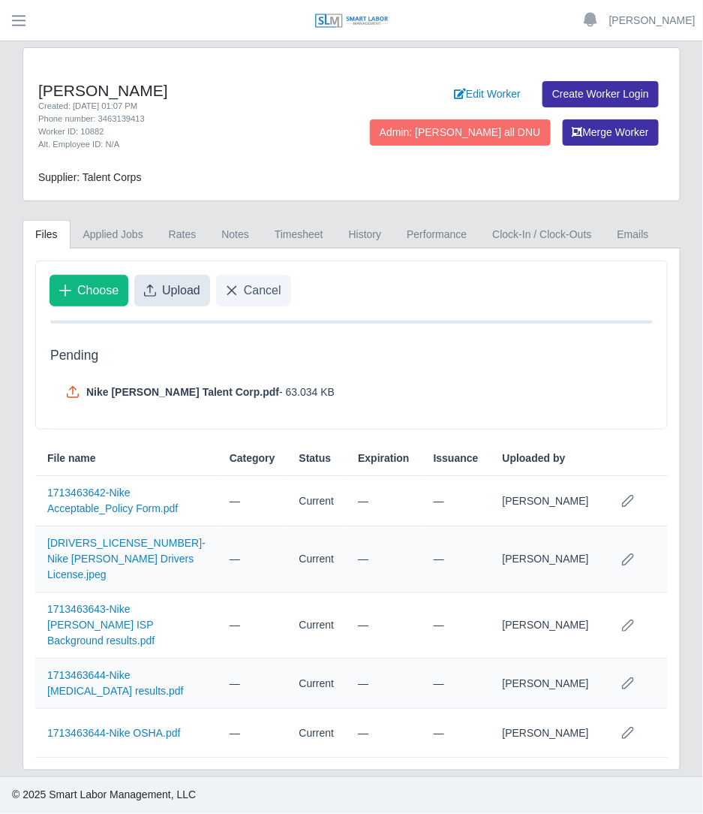
click at [174, 296] on span "Upload" at bounding box center [181, 290] width 38 height 18
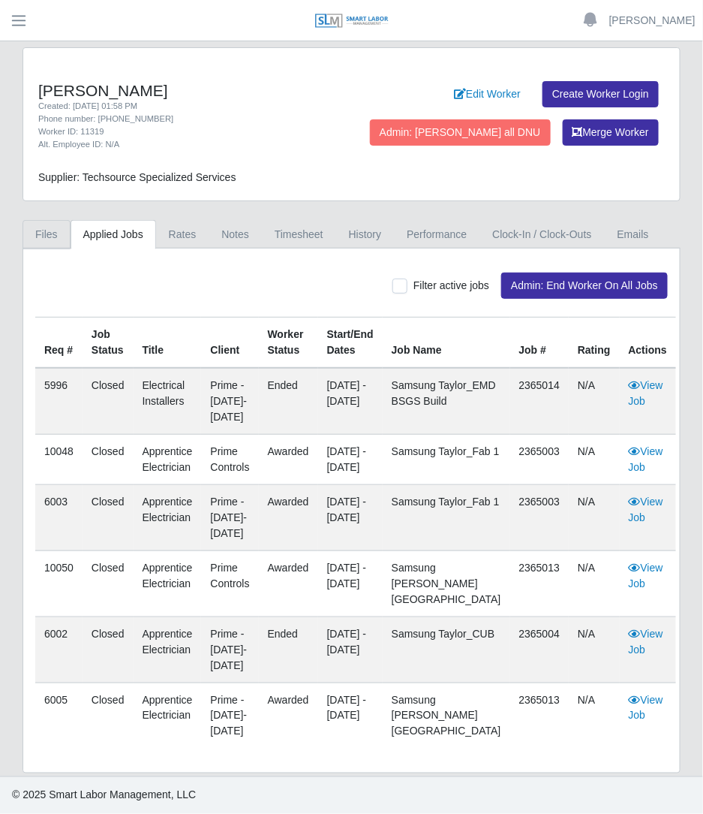
click at [48, 233] on link "Files" at bounding box center [47, 234] width 48 height 29
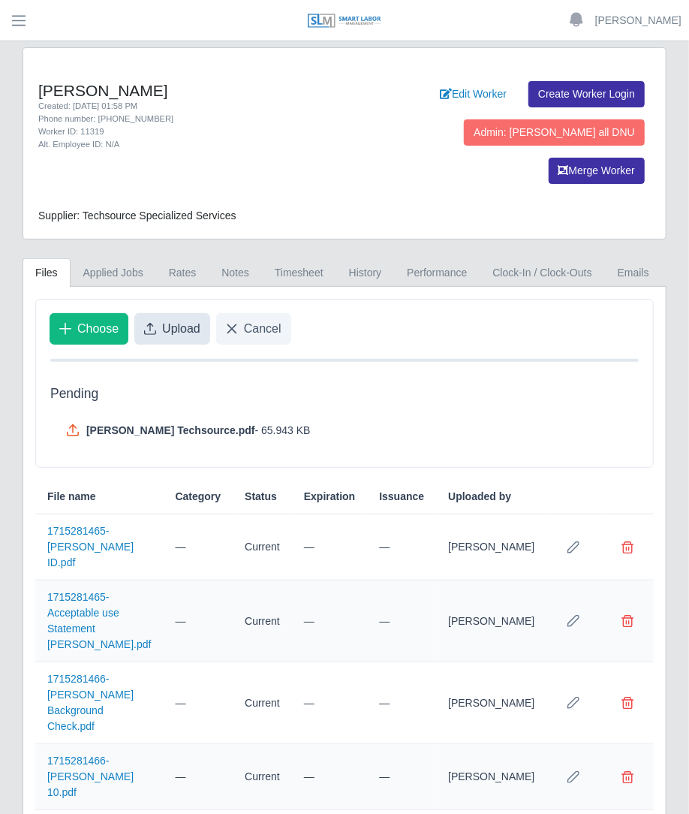
click at [181, 313] on button "Upload" at bounding box center [172, 329] width 76 height 32
